Goal: Contribute content

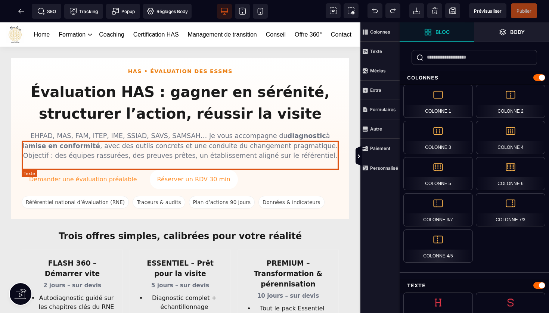
click at [24, 145] on p "EHPAD, MAS, FAM, ITEP, IME, SSIAD, SAVS, SAMSAH… Je vous accompagne du diagnost…" at bounding box center [180, 145] width 317 height 29
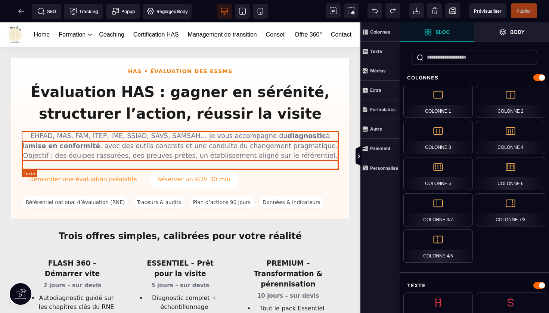
select select "***"
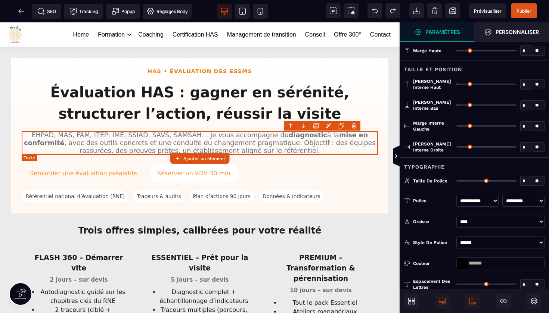
click at [38, 136] on p "EHPAD, MAS, FAM, ITEP, IME, SSIAD, SAVS, SAMSAH… Je vous accompagne du diagnost…" at bounding box center [200, 143] width 356 height 24
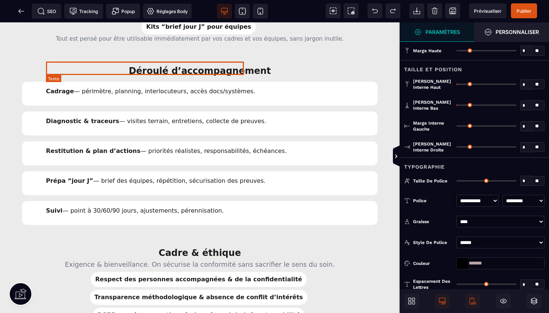
scroll to position [649, 0]
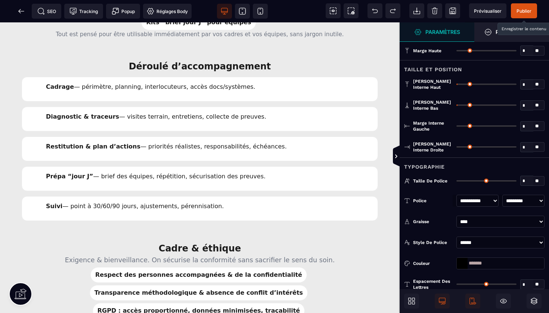
click at [522, 13] on span "Publier" at bounding box center [523, 11] width 15 height 6
click at [23, 11] on icon at bounding box center [21, 11] width 6 height 0
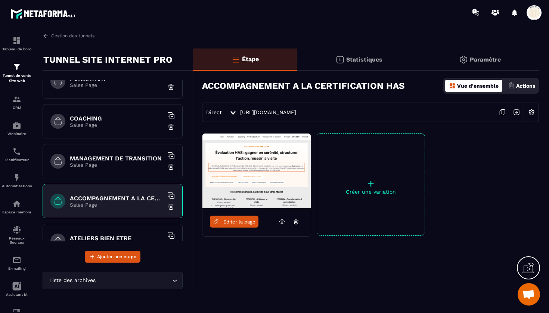
scroll to position [144, 0]
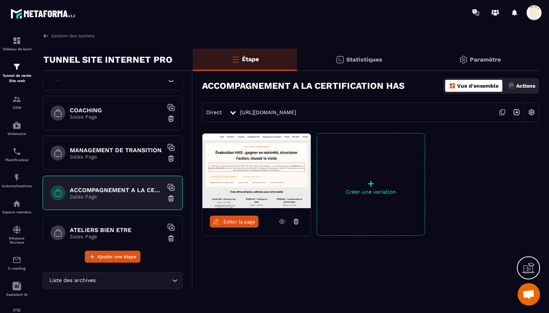
click at [115, 152] on h6 "MANAGEMENT DE TRANSITION" at bounding box center [116, 150] width 93 height 7
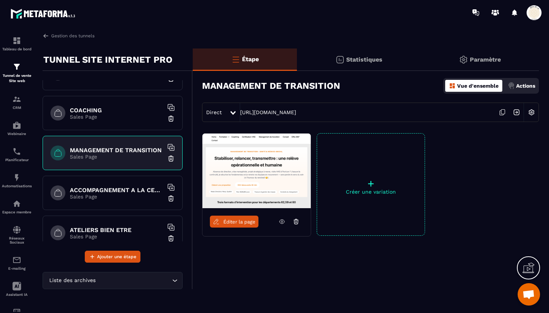
click at [239, 227] on link "Éditer la page" at bounding box center [234, 222] width 49 height 12
